Goal: Task Accomplishment & Management: Use online tool/utility

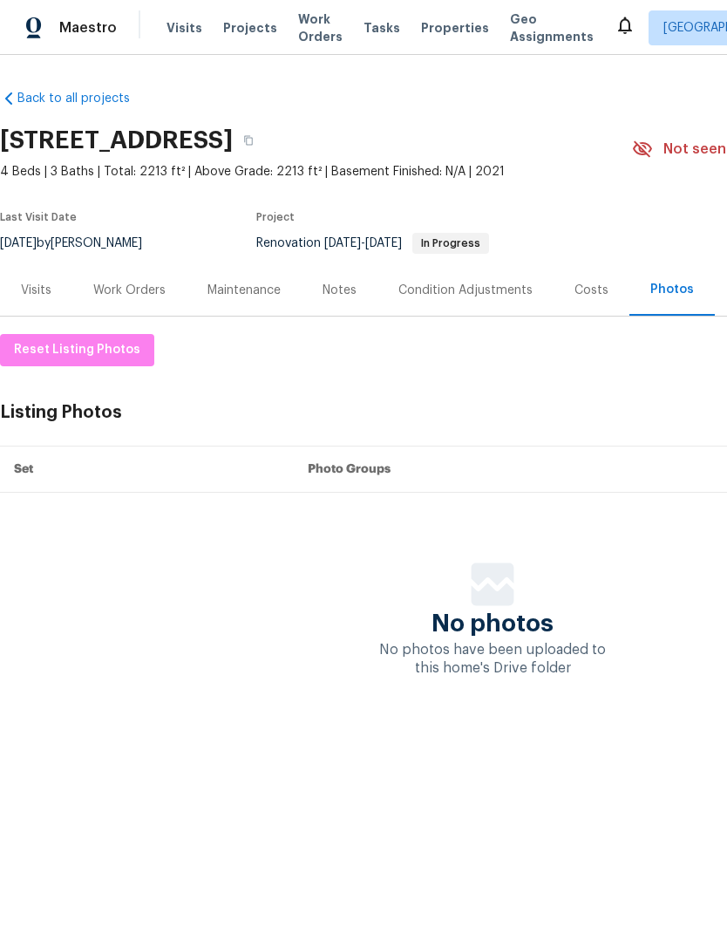
scroll to position [0, 256]
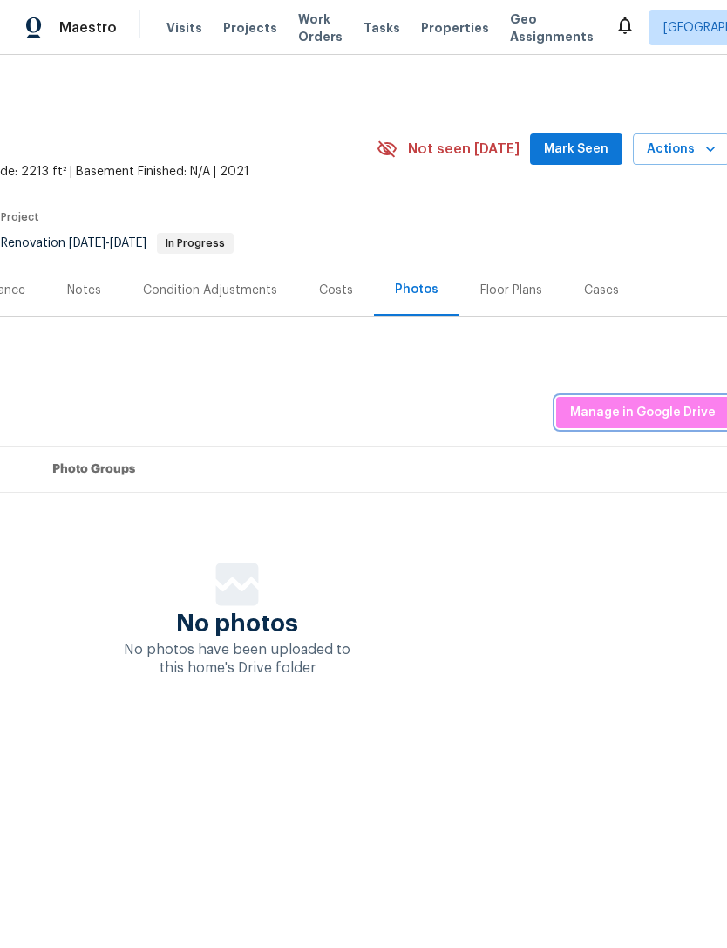
click at [669, 416] on span "Manage in Google Drive" at bounding box center [643, 413] width 146 height 22
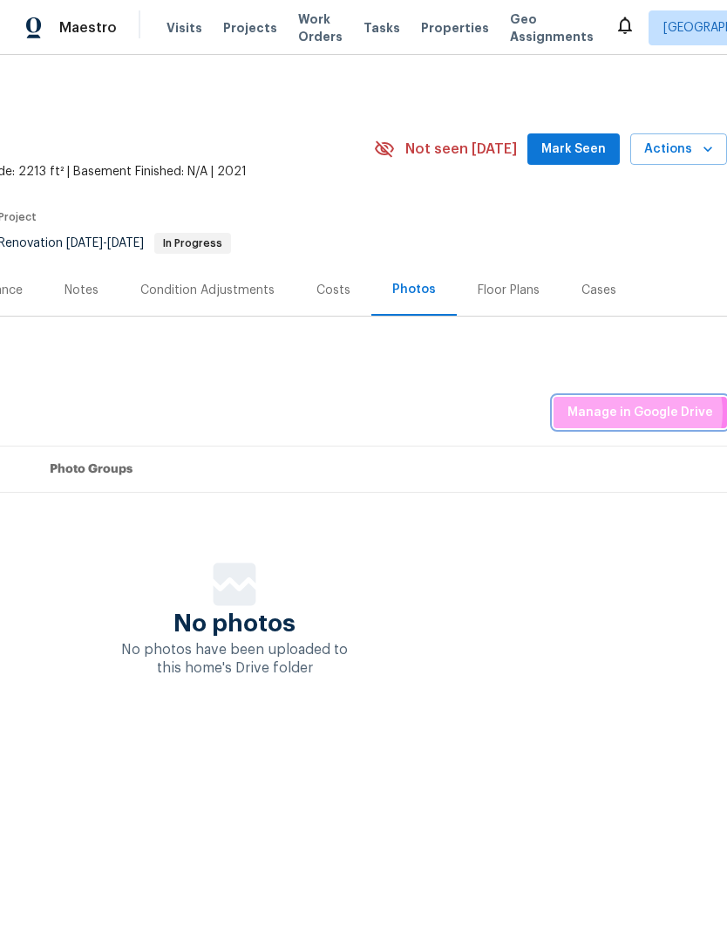
click at [638, 413] on span "Manage in Google Drive" at bounding box center [641, 413] width 146 height 22
click at [662, 410] on span "Manage in Google Drive" at bounding box center [641, 413] width 146 height 22
click at [659, 413] on span "Manage in Google Drive" at bounding box center [641, 413] width 146 height 22
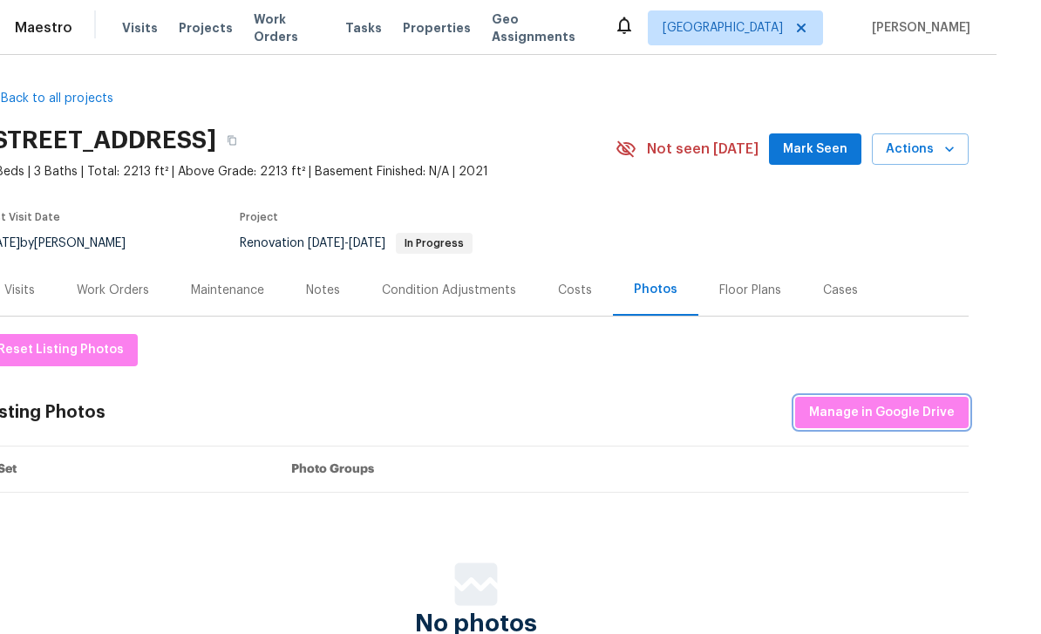
scroll to position [19, 0]
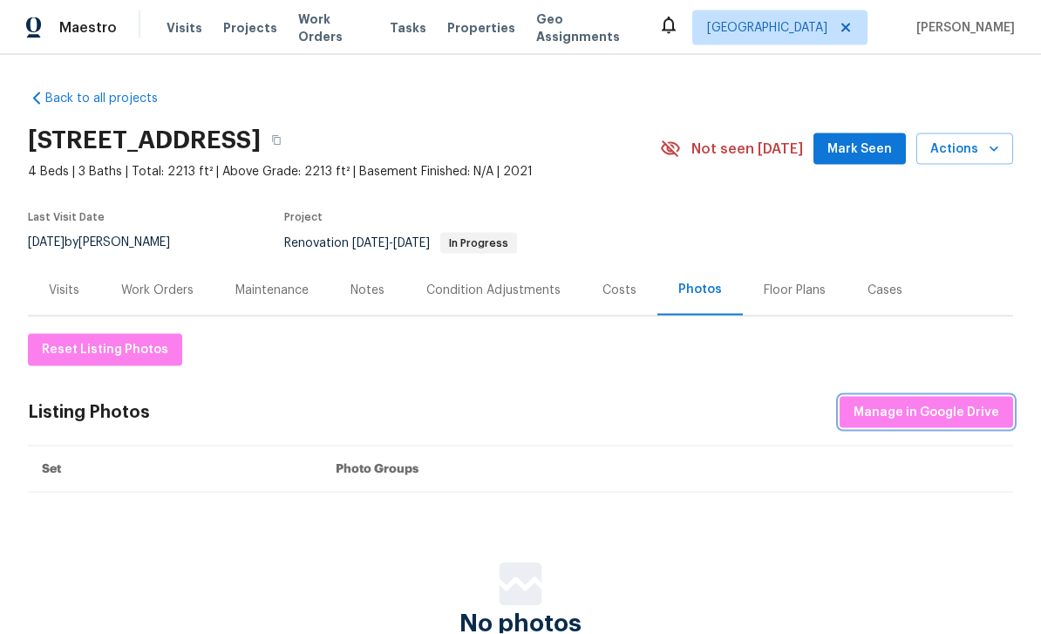
click at [727, 402] on span "Manage in Google Drive" at bounding box center [927, 413] width 146 height 22
click at [588, 397] on div "Listing Photos Manage in Google Drive" at bounding box center [521, 413] width 986 height 32
click at [727, 402] on button "Manage in Google Drive" at bounding box center [927, 413] width 174 height 32
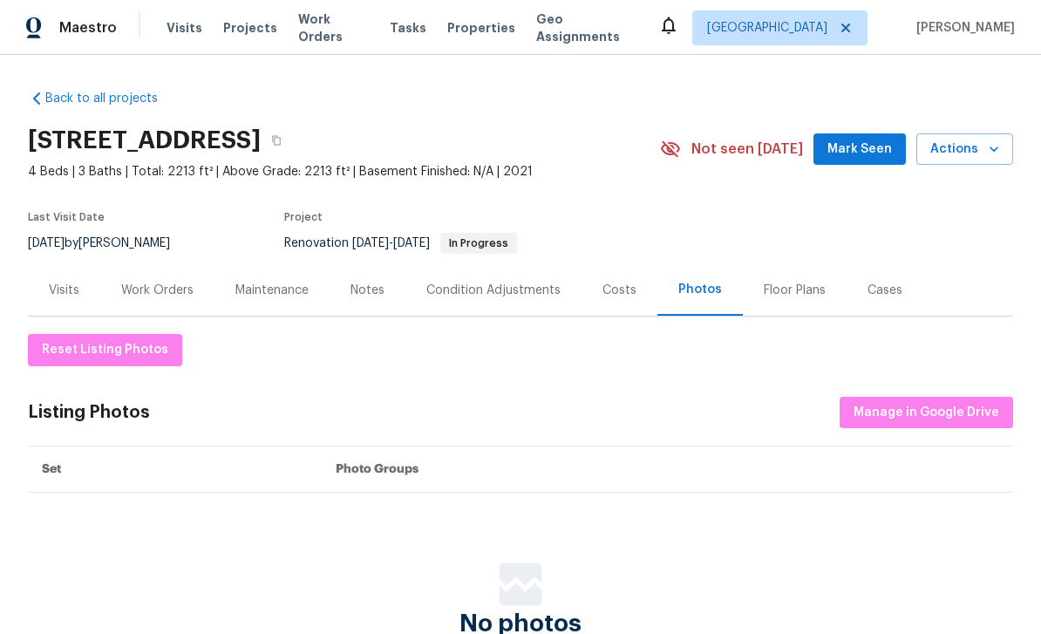
click at [571, 397] on div "Listing Photos Manage in Google Drive" at bounding box center [521, 413] width 986 height 32
click at [727, 402] on span "Manage in Google Drive" at bounding box center [927, 413] width 146 height 22
click at [727, 408] on div "Reset Listing Photos Listing Photos Manage in Google Drive Set Photo Groups No …" at bounding box center [521, 506] width 986 height 344
click at [727, 402] on button "Manage in Google Drive" at bounding box center [927, 413] width 174 height 32
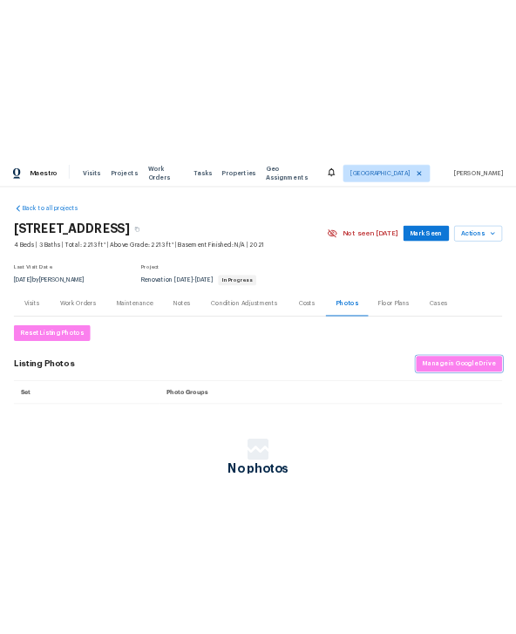
scroll to position [0, 0]
